Goal: Check status

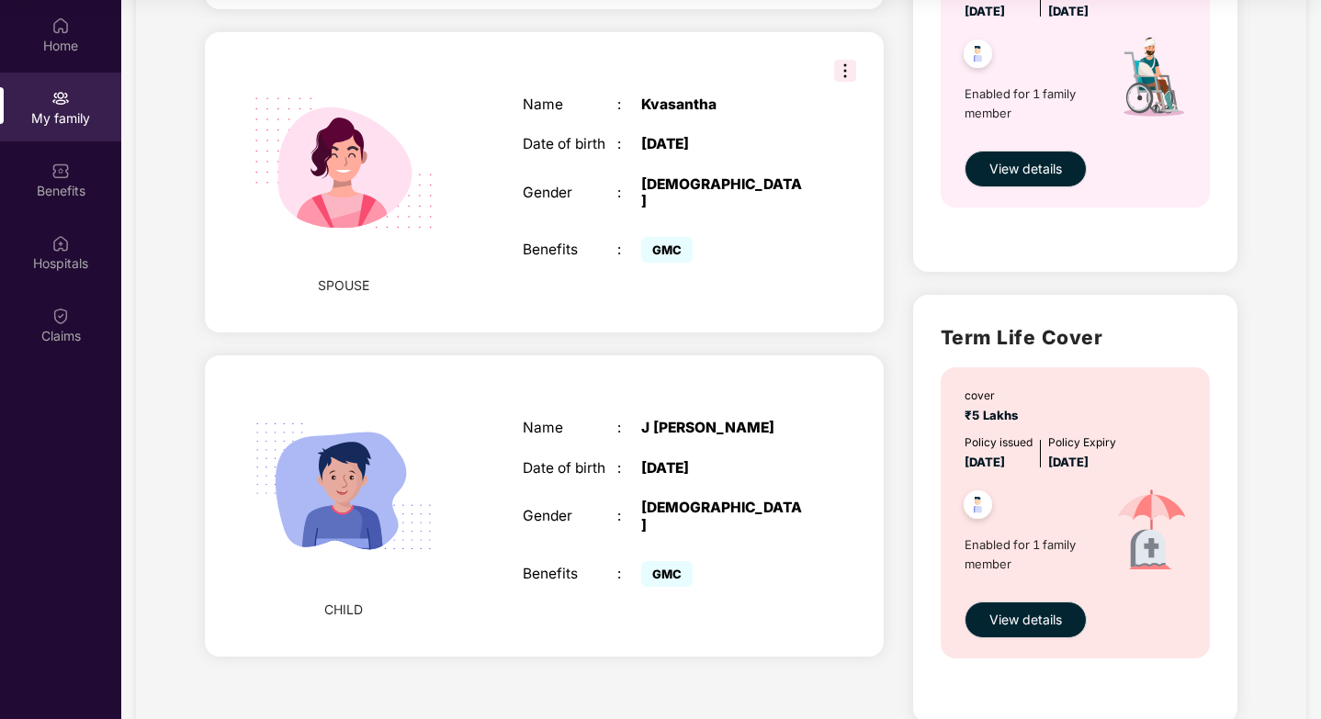
scroll to position [816, 0]
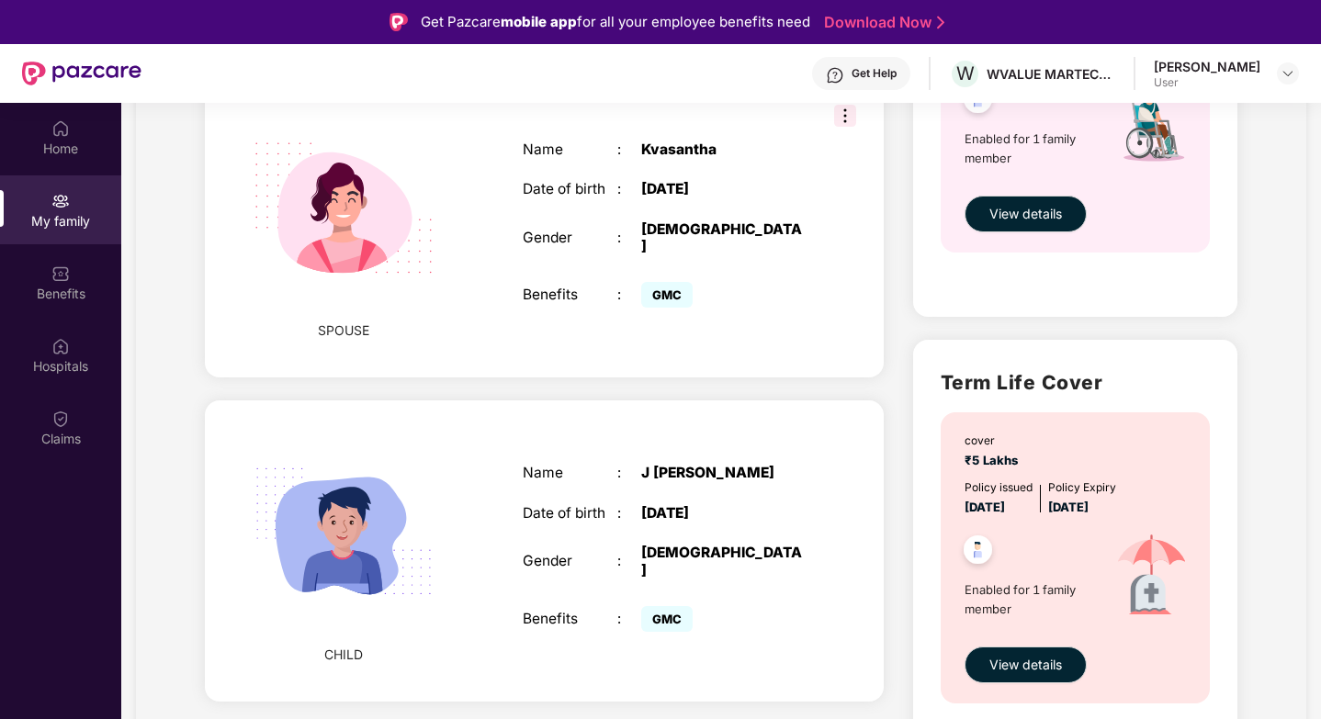
scroll to position [816, 0]
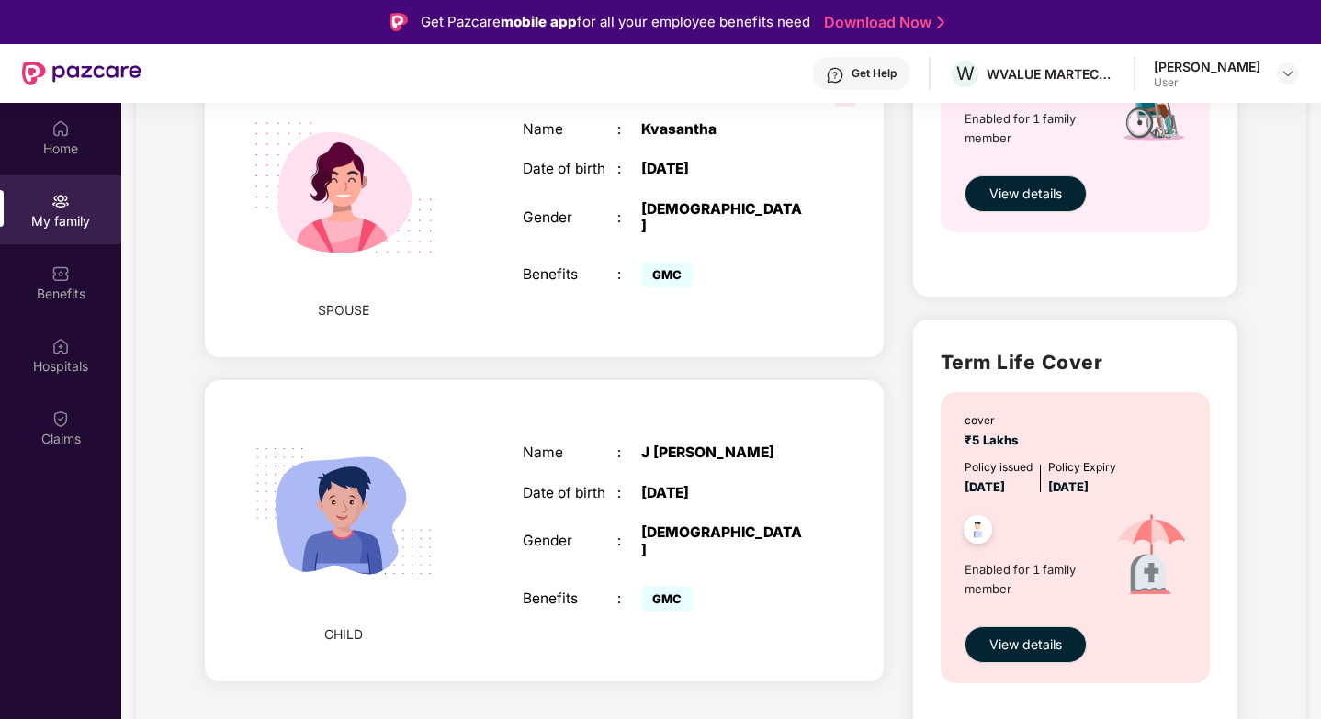
scroll to position [103, 0]
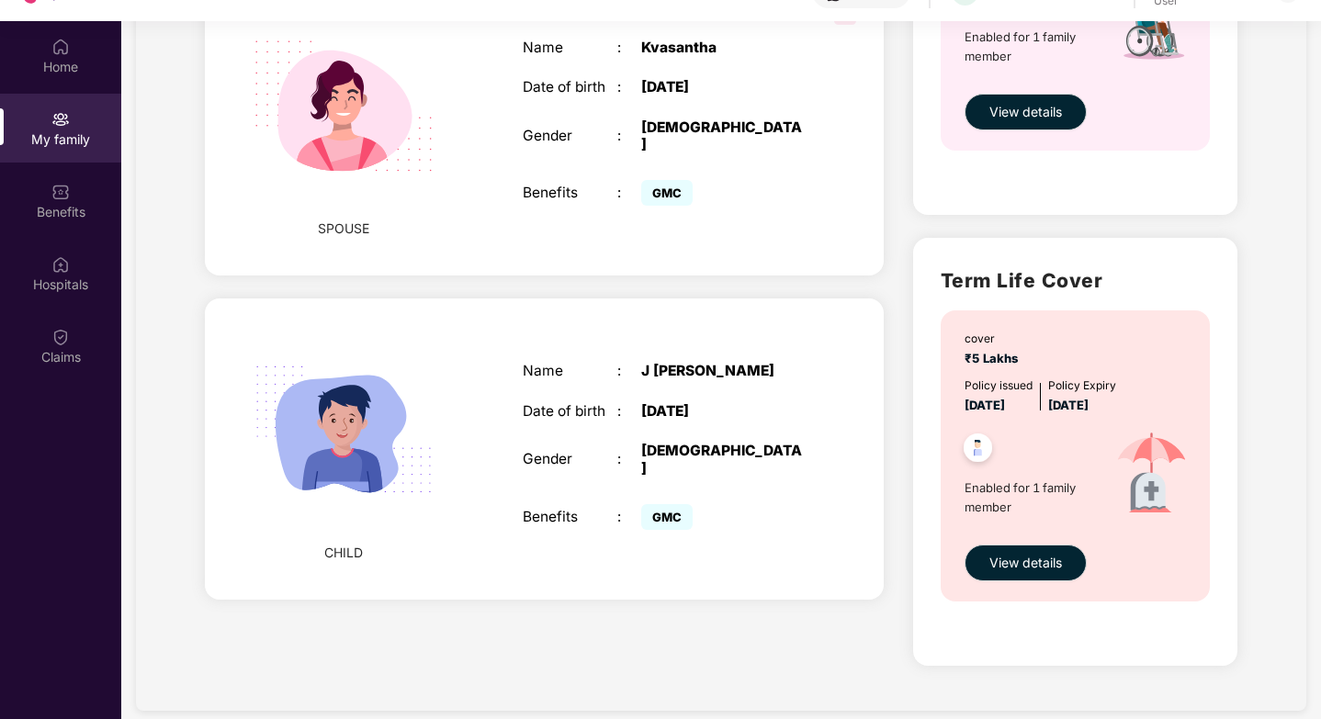
scroll to position [103, 0]
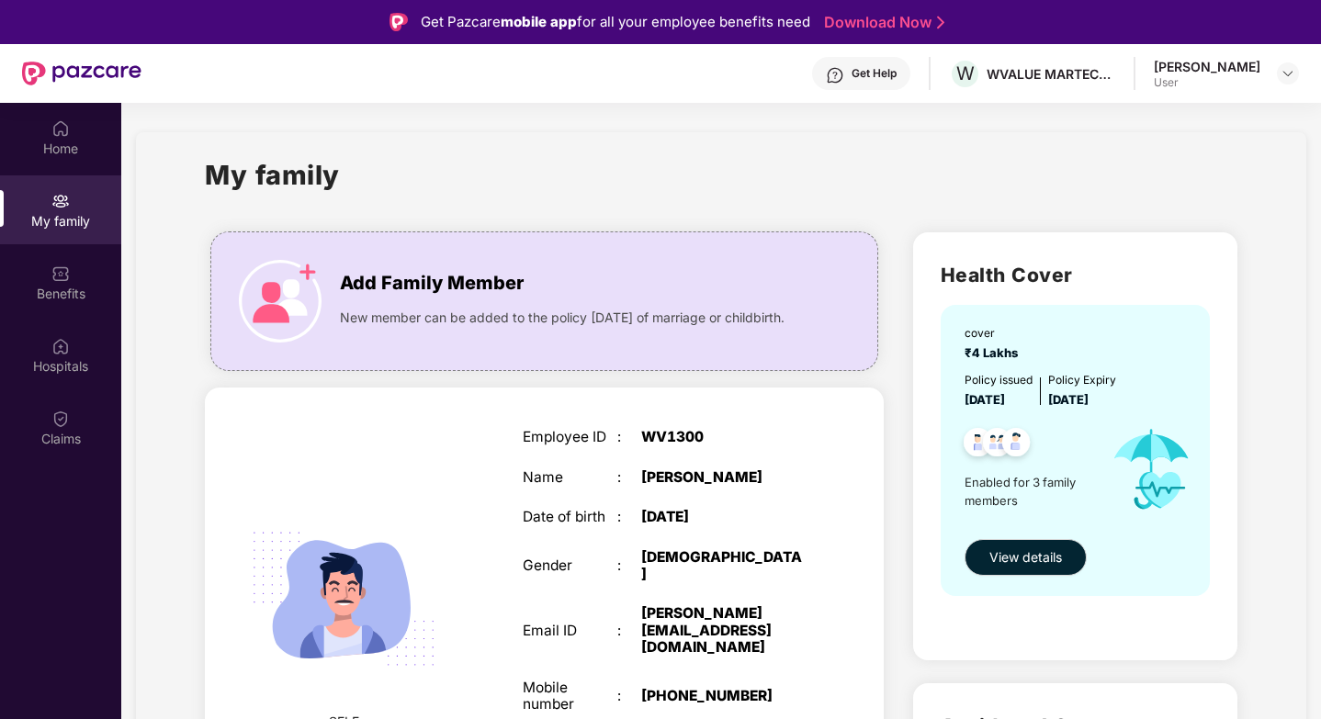
scroll to position [816, 0]
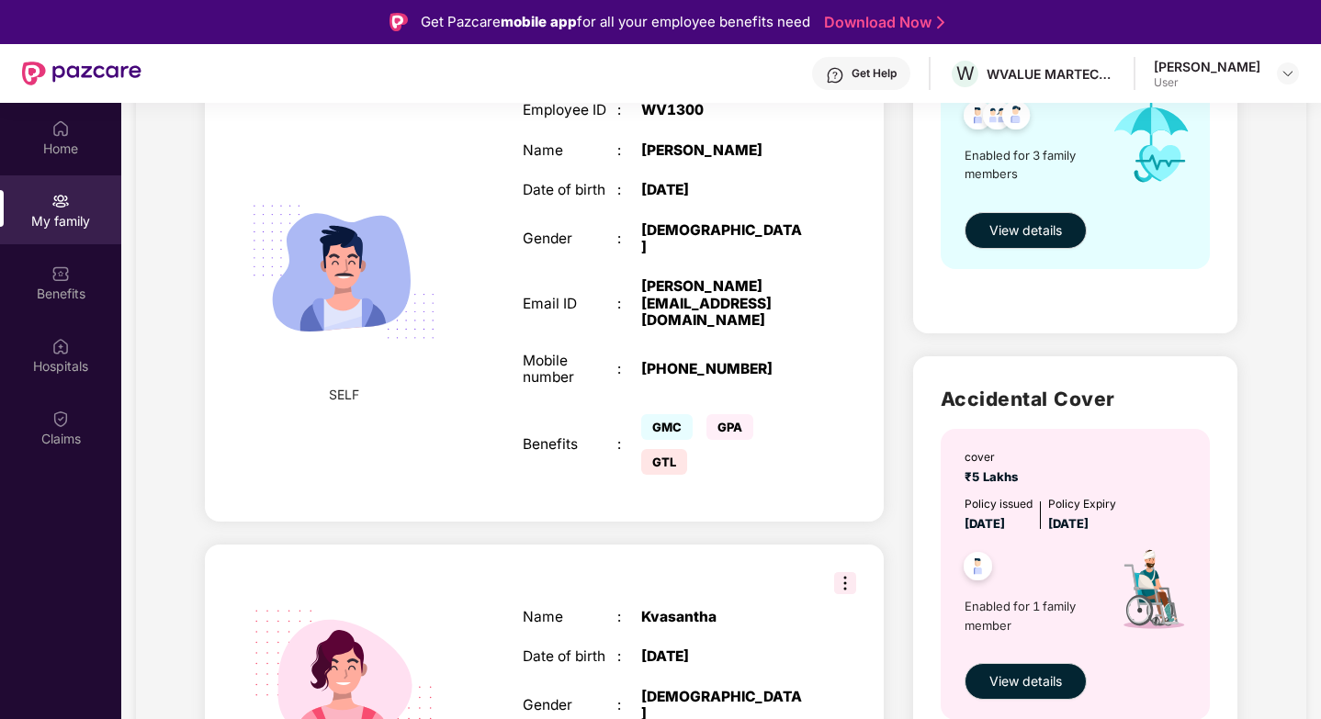
scroll to position [816, 0]
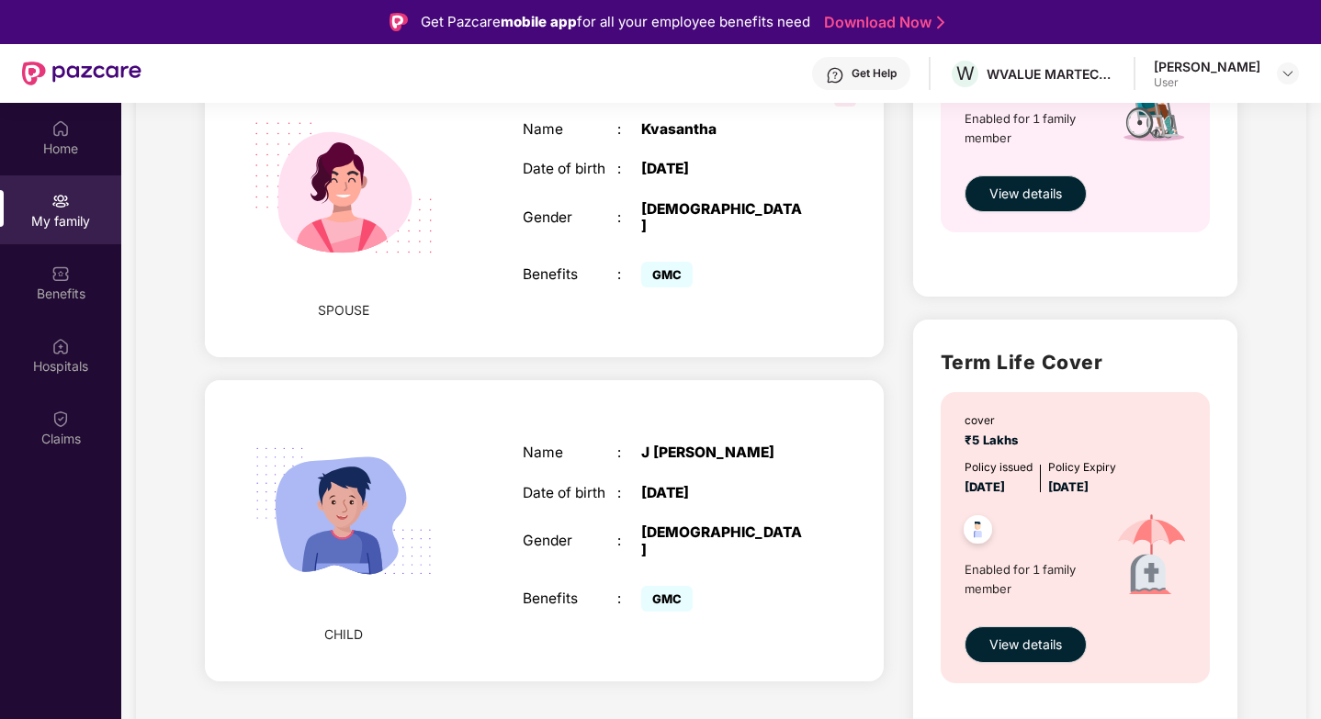
click at [649, 485] on div "[DATE]" at bounding box center [723, 493] width 165 height 17
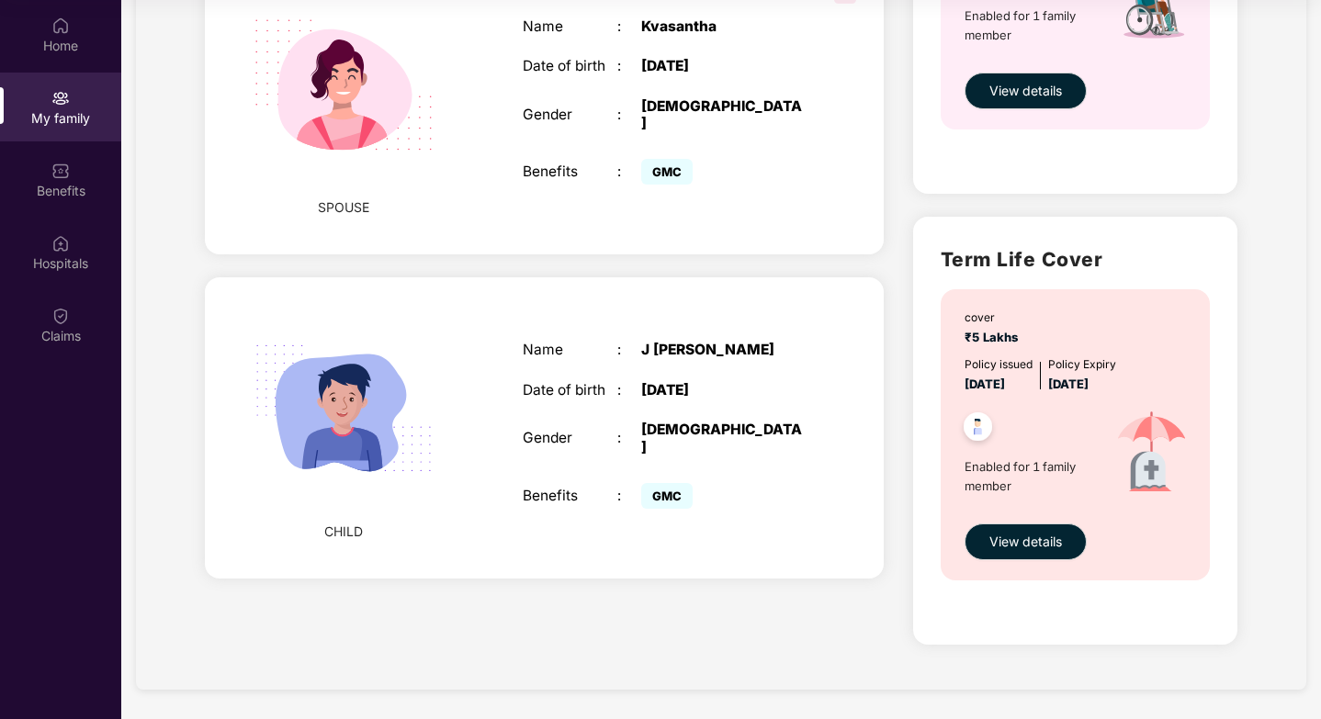
scroll to position [0, 0]
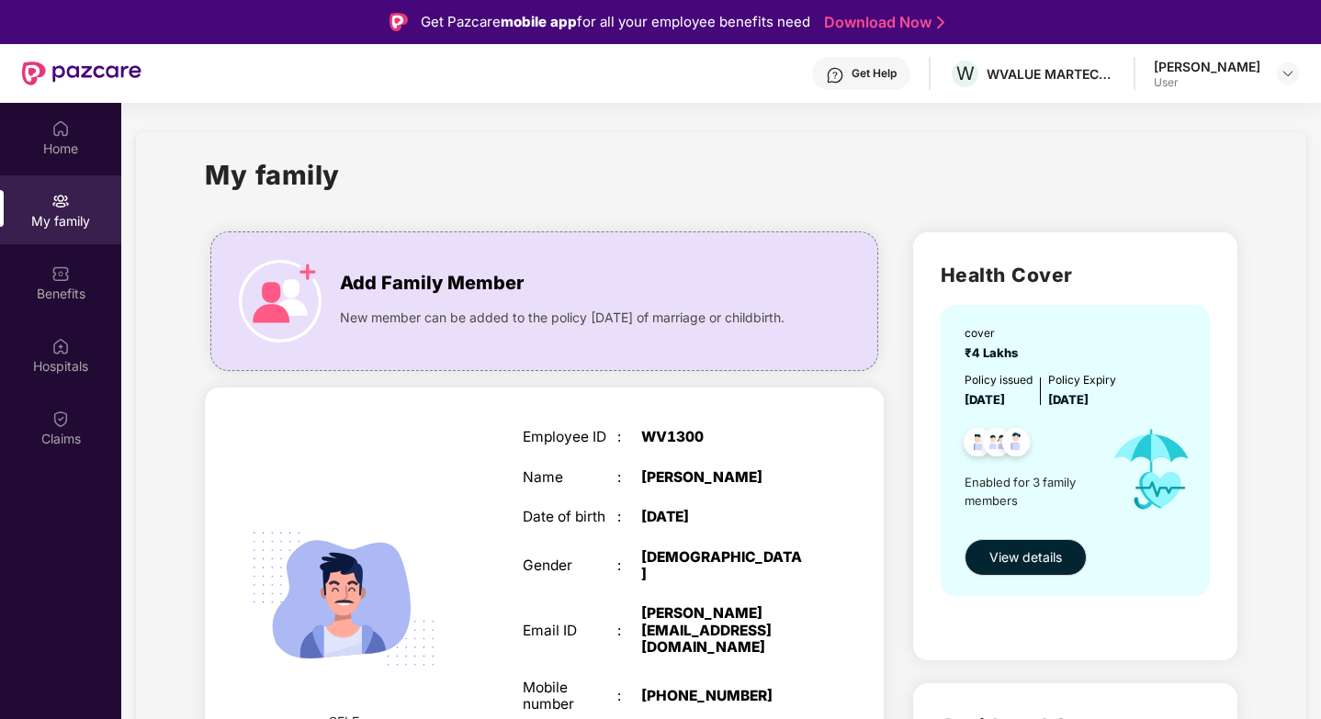
scroll to position [816, 0]
